Goal: Task Accomplishment & Management: Manage account settings

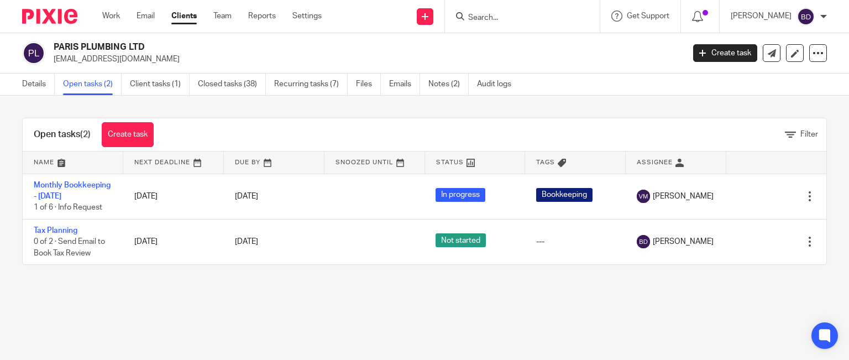
click at [493, 17] on input "Search" at bounding box center [517, 18] width 100 height 10
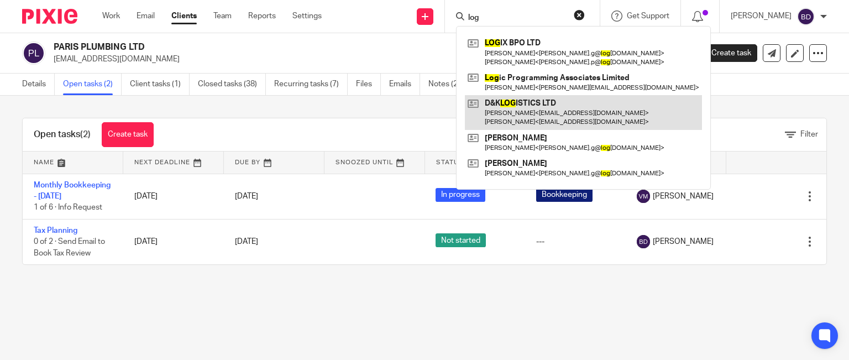
type input "log"
click at [539, 103] on link at bounding box center [583, 112] width 237 height 34
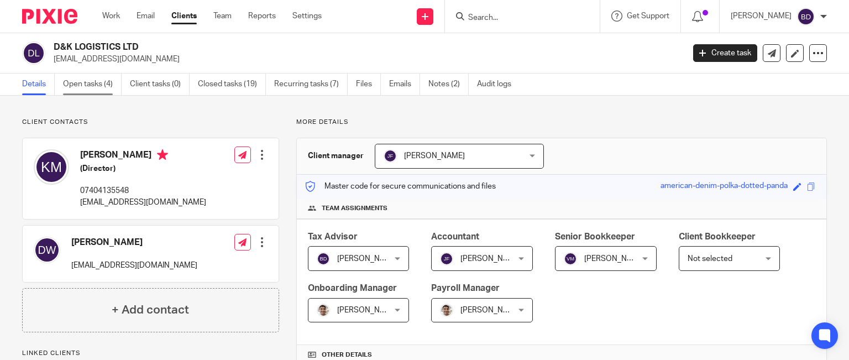
click at [93, 81] on link "Open tasks (4)" at bounding box center [92, 85] width 59 height 22
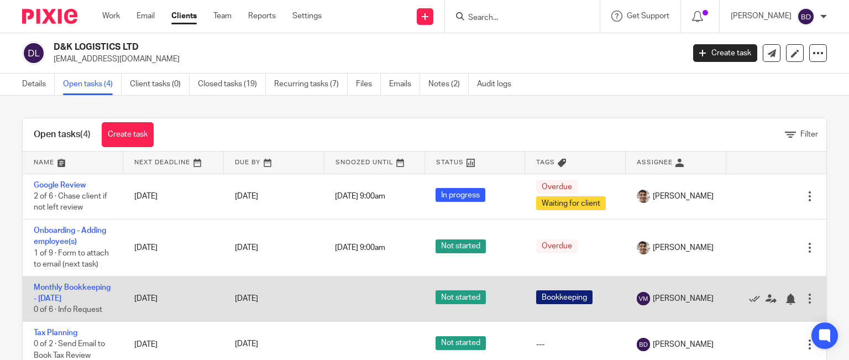
scroll to position [41, 0]
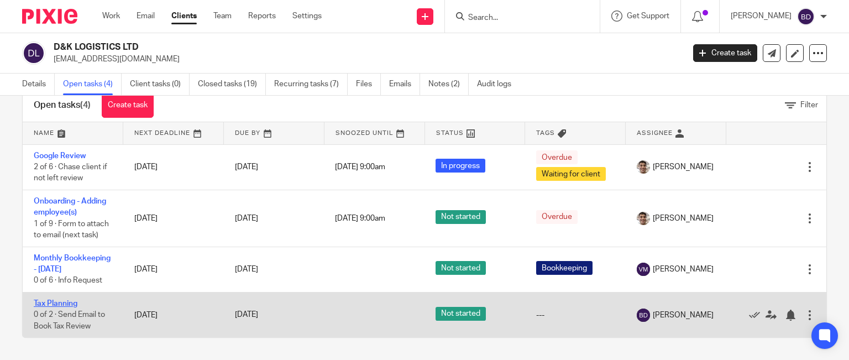
click at [66, 302] on link "Tax Planning" at bounding box center [56, 304] width 44 height 8
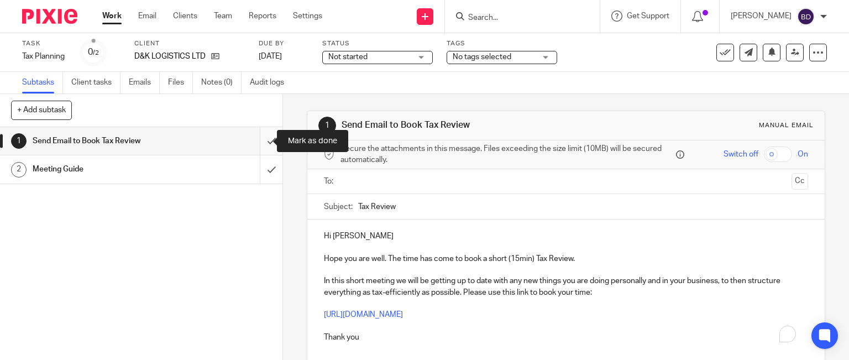
click at [260, 144] on input "submit" at bounding box center [141, 141] width 283 height 28
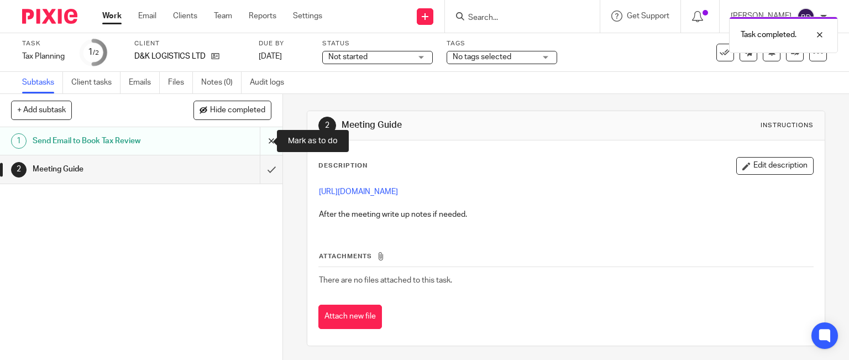
click at [260, 141] on input "submit" at bounding box center [141, 141] width 283 height 28
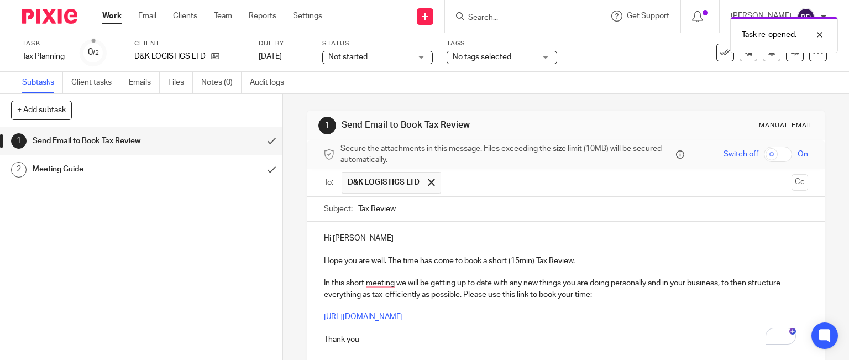
click at [407, 234] on p "Hi Krzysztof" at bounding box center [566, 238] width 485 height 11
click at [326, 259] on p "Hope you are well. The time has come to book a short (15min) Tax Review." at bounding box center [566, 260] width 485 height 11
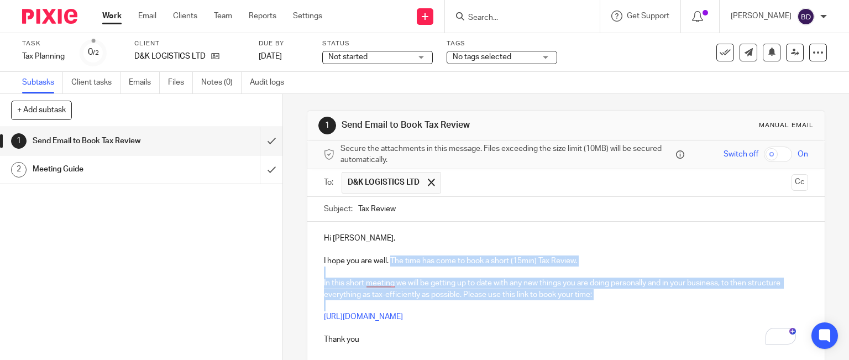
drag, startPoint x: 389, startPoint y: 258, endPoint x: 609, endPoint y: 307, distance: 224.8
click at [605, 307] on div "Hi Krzysztof, I hope you are well. The time has come to book a short (15min) Ta…" at bounding box center [566, 288] width 518 height 132
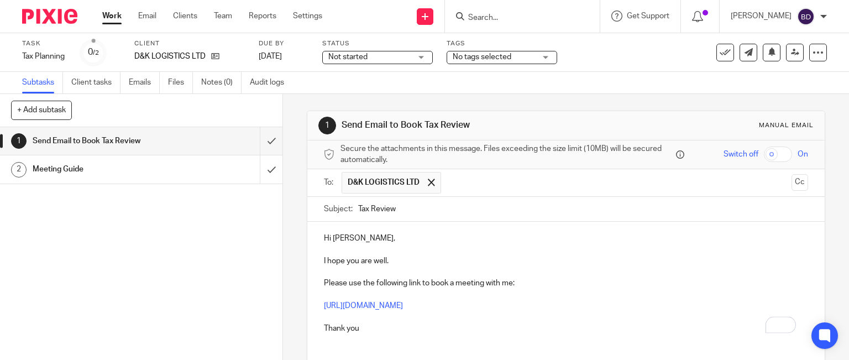
drag, startPoint x: 430, startPoint y: 280, endPoint x: 432, endPoint y: 285, distance: 5.7
click at [429, 280] on p "Please use the following link to book a meeting with me:" at bounding box center [566, 283] width 485 height 11
click at [453, 281] on p "Please use the following link to book a meeting with me:" at bounding box center [566, 283] width 485 height 11
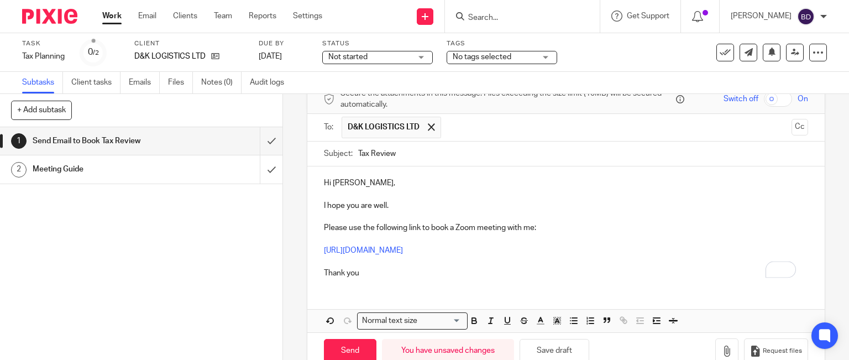
click at [406, 273] on p "Thank you" at bounding box center [566, 267] width 485 height 23
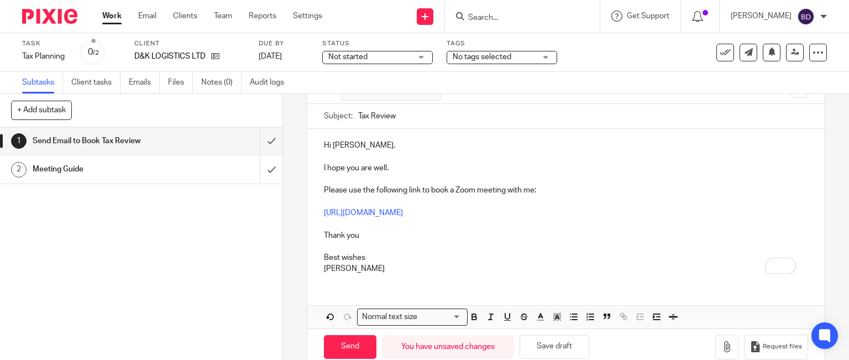
scroll to position [113, 0]
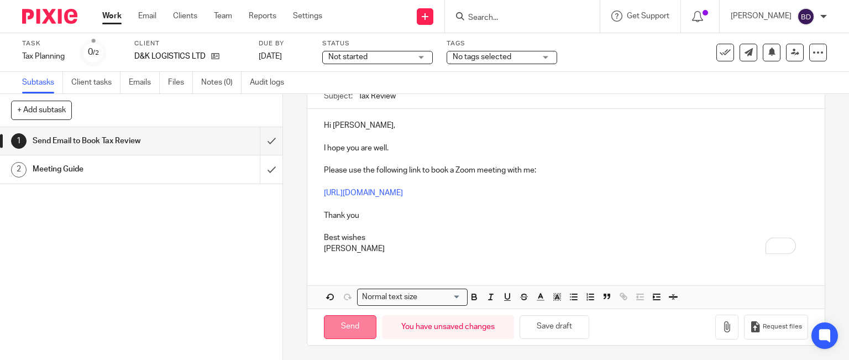
click at [330, 320] on input "Send" at bounding box center [350, 327] width 53 height 24
type input "Sent"
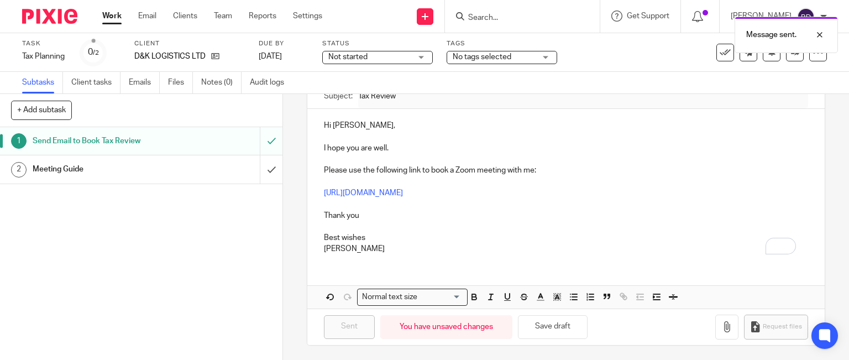
click at [106, 17] on link "Work" at bounding box center [111, 16] width 19 height 11
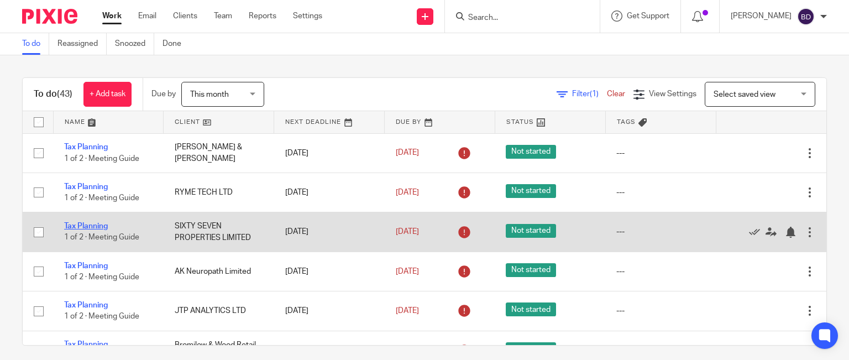
click at [104, 228] on link "Tax Planning" at bounding box center [86, 226] width 44 height 8
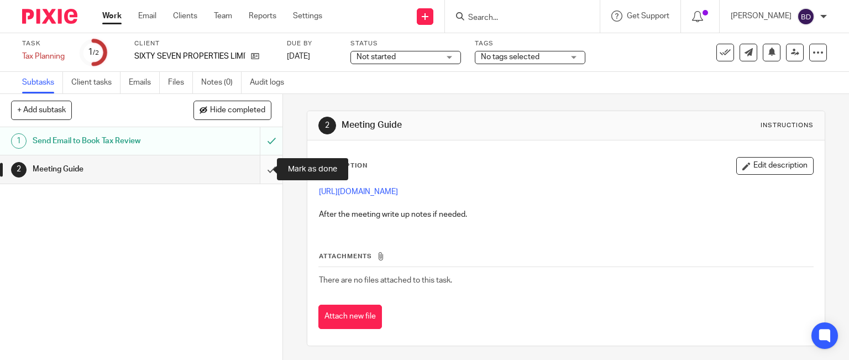
click at [261, 166] on input "submit" at bounding box center [141, 169] width 283 height 28
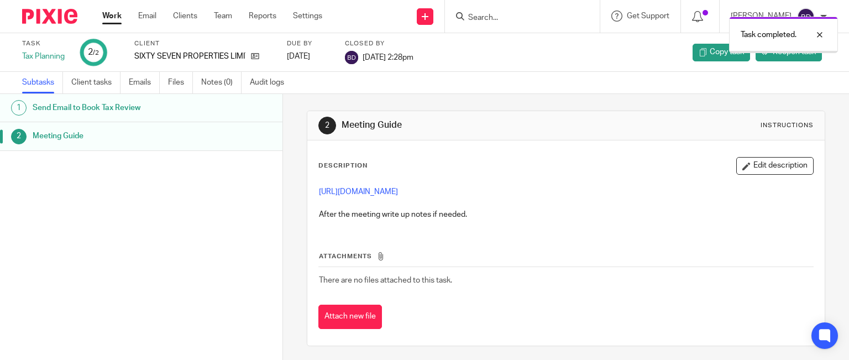
click at [115, 16] on link "Work" at bounding box center [111, 16] width 19 height 11
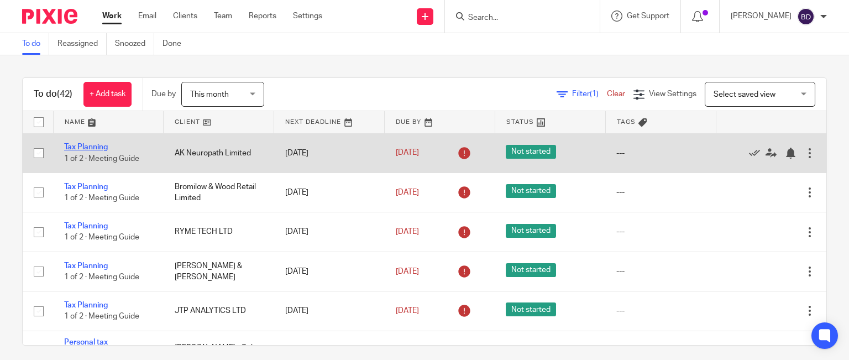
click at [90, 144] on link "Tax Planning" at bounding box center [86, 147] width 44 height 8
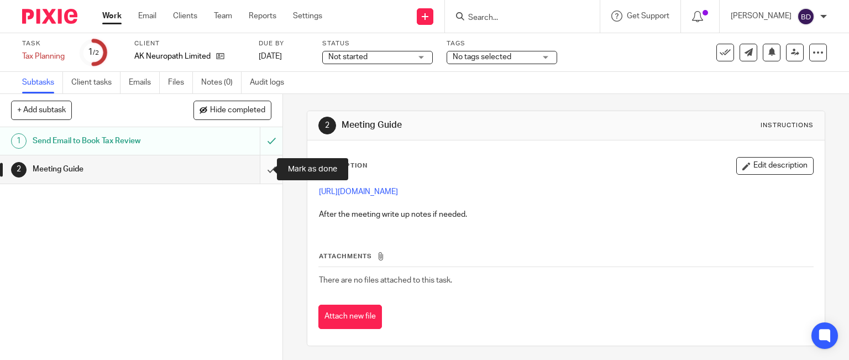
click at [255, 167] on input "submit" at bounding box center [141, 169] width 283 height 28
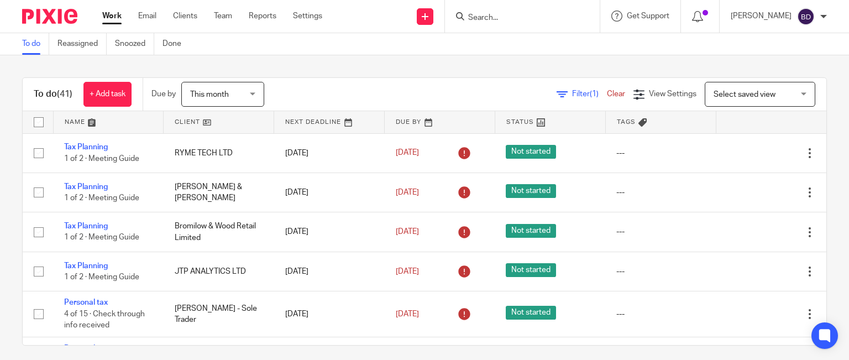
click at [516, 19] on input "Search" at bounding box center [517, 18] width 100 height 10
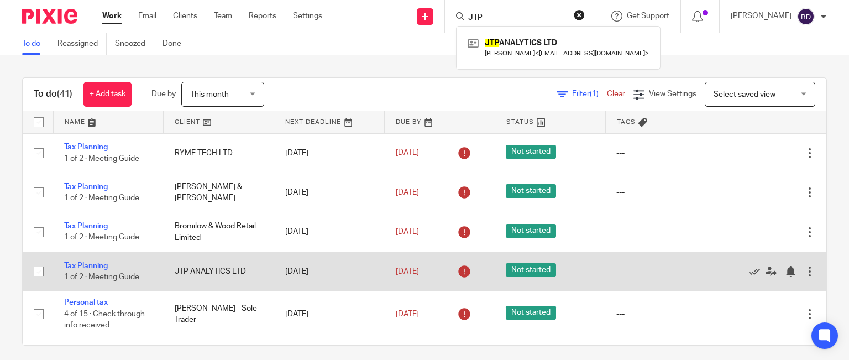
type input "JTP"
click at [93, 265] on link "Tax Planning" at bounding box center [86, 266] width 44 height 8
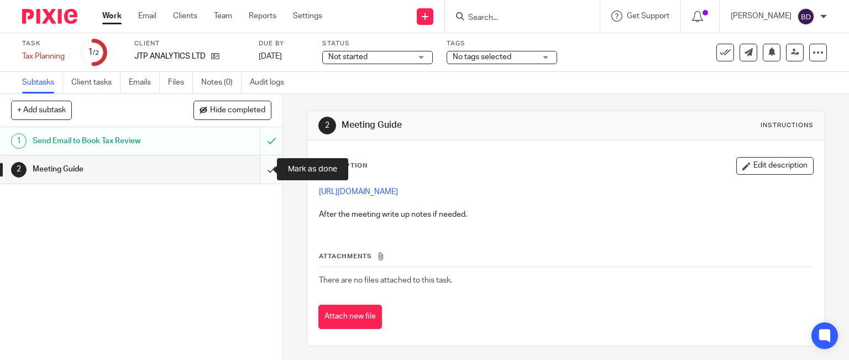
click at [260, 169] on input "submit" at bounding box center [141, 169] width 283 height 28
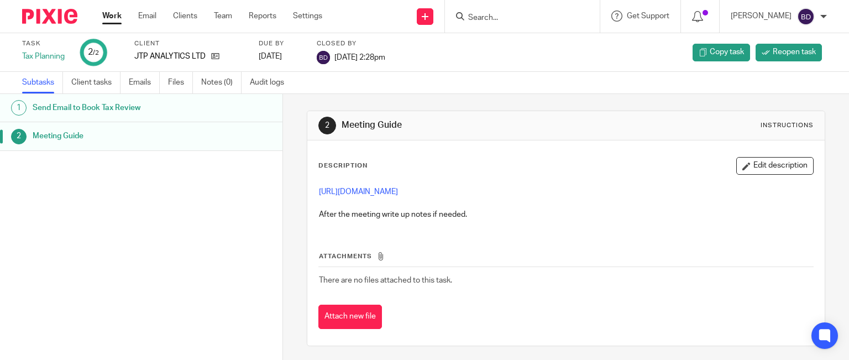
click at [111, 13] on link "Work" at bounding box center [111, 16] width 19 height 11
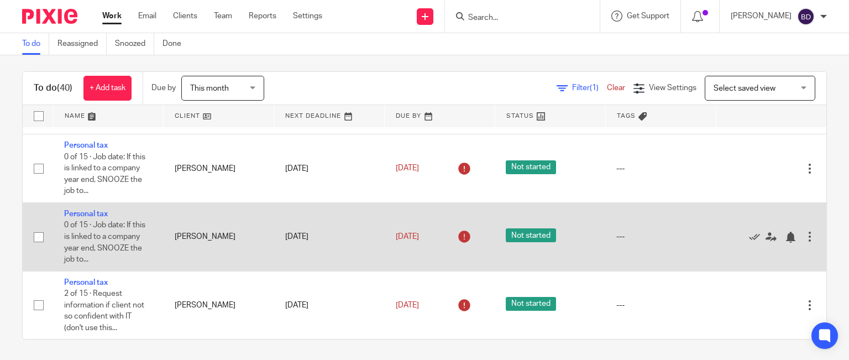
scroll to position [7, 0]
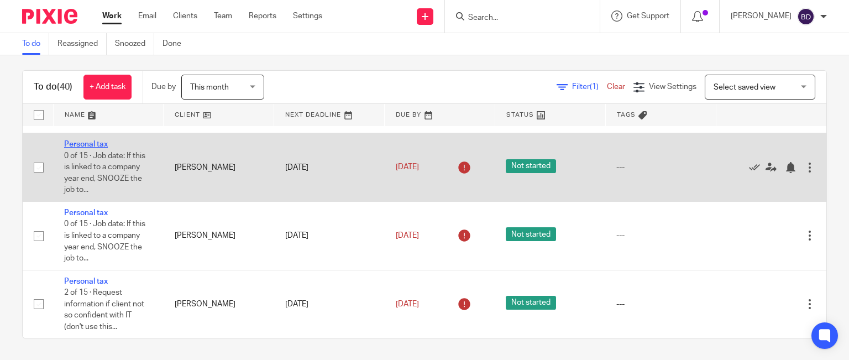
click at [104, 142] on link "Personal tax" at bounding box center [86, 144] width 44 height 8
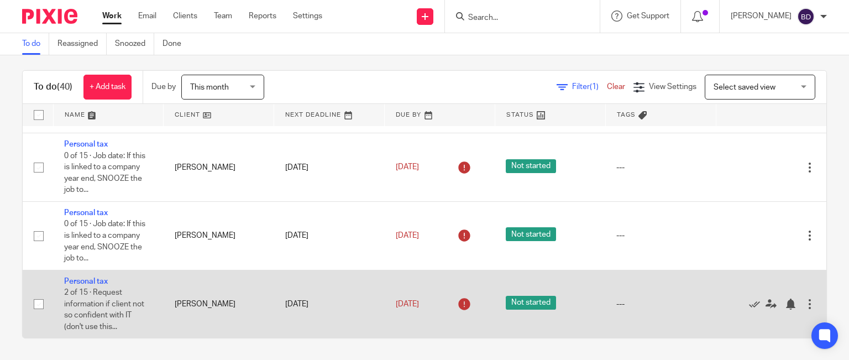
scroll to position [2429, 0]
click at [785, 302] on div at bounding box center [790, 304] width 11 height 11
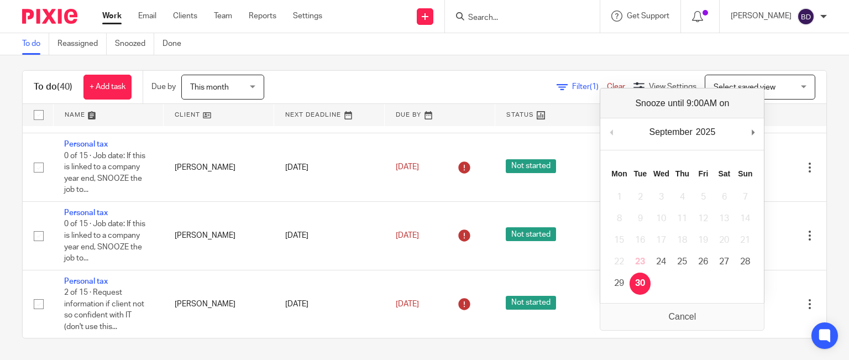
scroll to position [2360, 0]
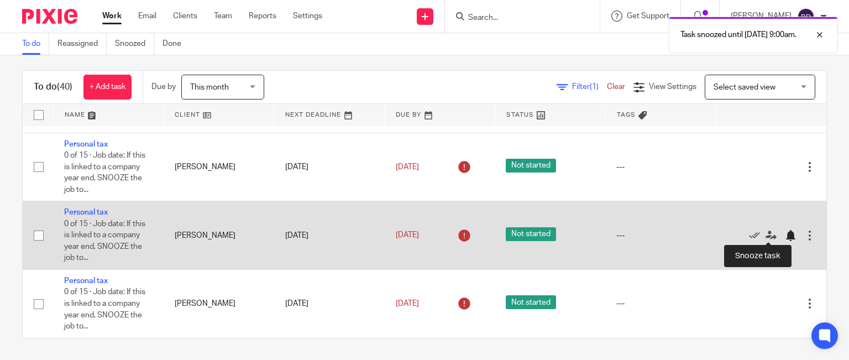
click at [785, 234] on div at bounding box center [790, 235] width 11 height 11
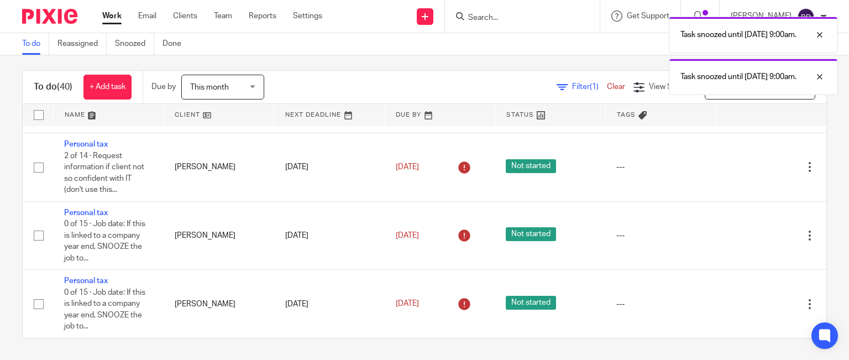
scroll to position [2290, 0]
click at [546, 19] on div "Task snoozed until 30 Sep 2025 9:00am." at bounding box center [632, 32] width 414 height 42
drag, startPoint x: 508, startPoint y: 18, endPoint x: 493, endPoint y: 18, distance: 15.5
click at [505, 18] on div "Task snoozed until 30 Sep 2025 9:00am." at bounding box center [632, 32] width 414 height 42
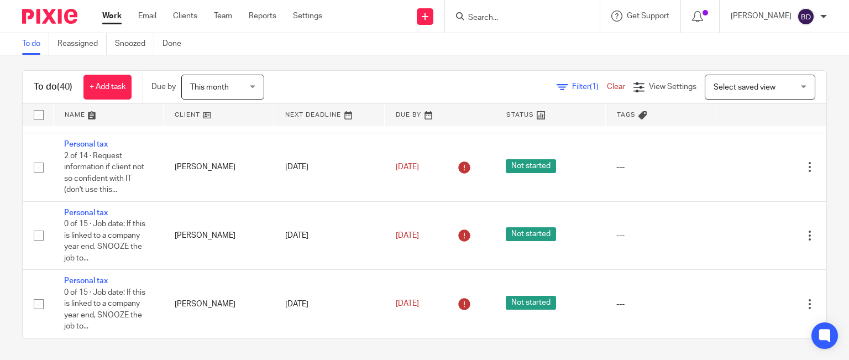
click at [491, 18] on div "Task snoozed until 30 Sep 2025 9:00am." at bounding box center [632, 32] width 414 height 42
click at [469, 17] on input "Search" at bounding box center [517, 18] width 100 height 10
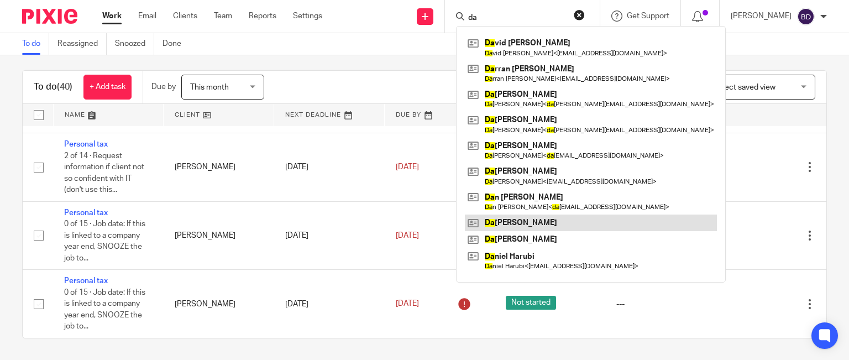
type input "da"
click at [542, 227] on link at bounding box center [591, 223] width 252 height 17
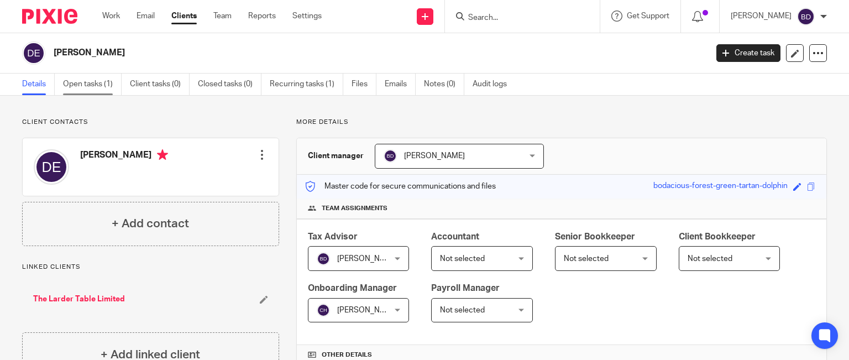
click at [100, 85] on link "Open tasks (1)" at bounding box center [92, 85] width 59 height 22
drag, startPoint x: 0, startPoint y: 0, endPoint x: 493, endPoint y: 13, distance: 492.8
click at [494, 15] on input "Search" at bounding box center [517, 18] width 100 height 10
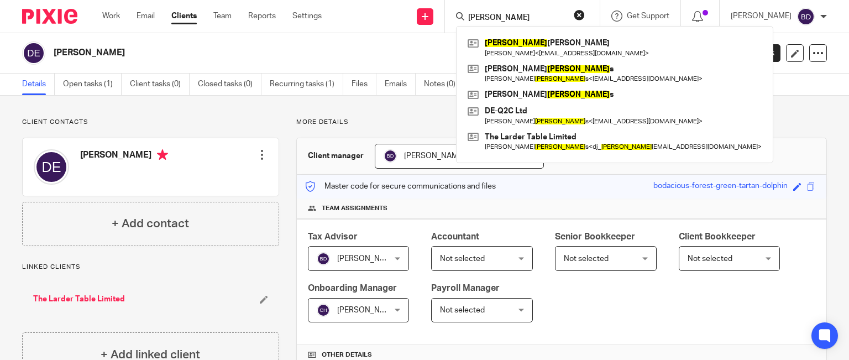
type input "[PERSON_NAME]"
